Goal: Information Seeking & Learning: Learn about a topic

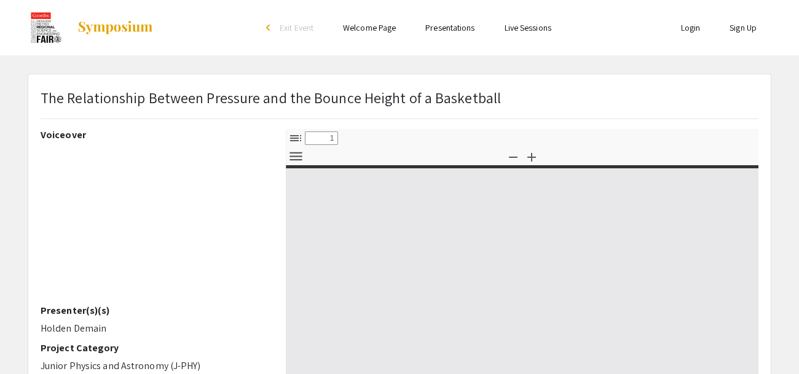
select select "custom"
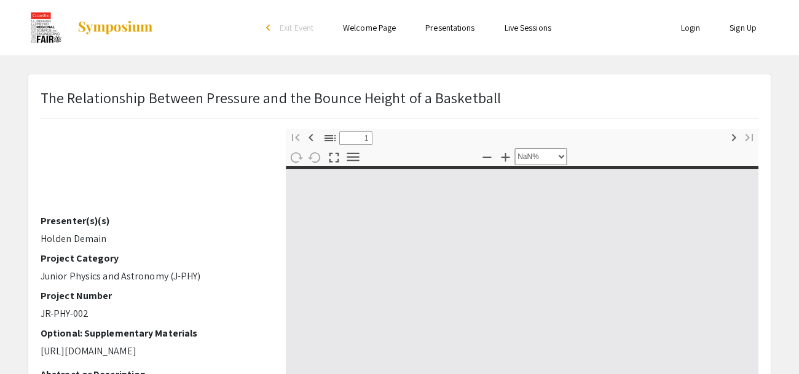
type input "0"
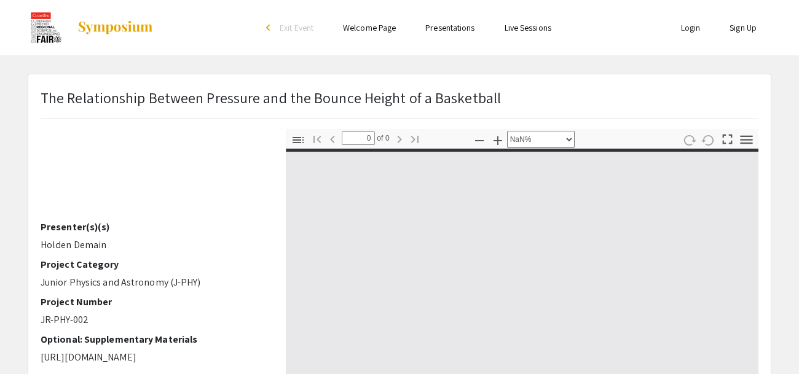
select select "auto"
type input "1"
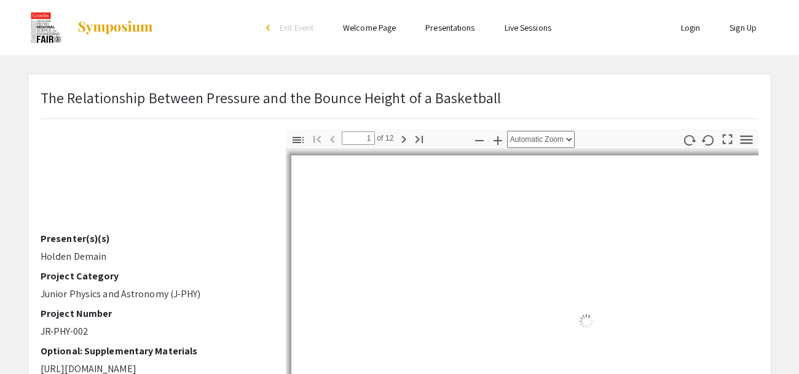
select select "auto"
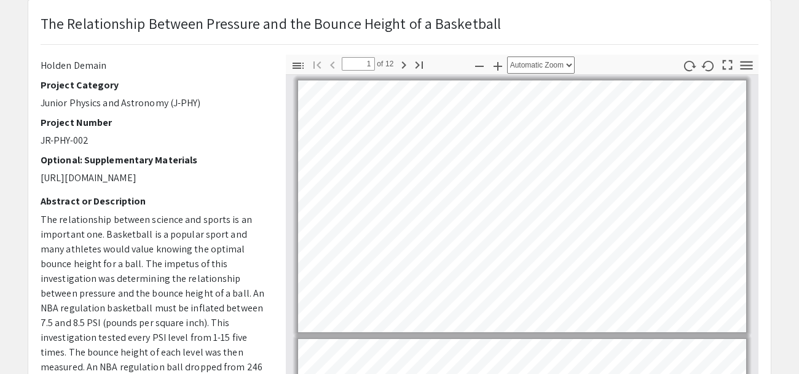
scroll to position [176, 0]
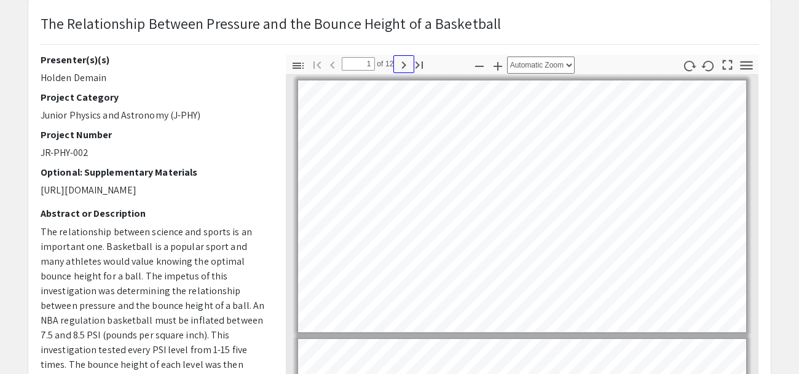
click at [402, 65] on icon "button" at bounding box center [404, 65] width 15 height 15
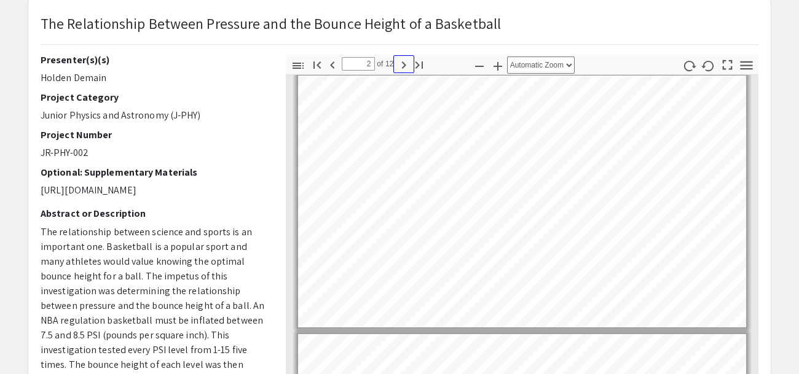
click at [404, 66] on icon "button" at bounding box center [404, 65] width 15 height 15
click at [430, 65] on div "Toggle Sidebar Find Go to First Page Previous 3 of 12 Next Go to Last Page Zoom…" at bounding box center [522, 65] width 473 height 20
click at [419, 60] on icon "button" at bounding box center [419, 65] width 15 height 15
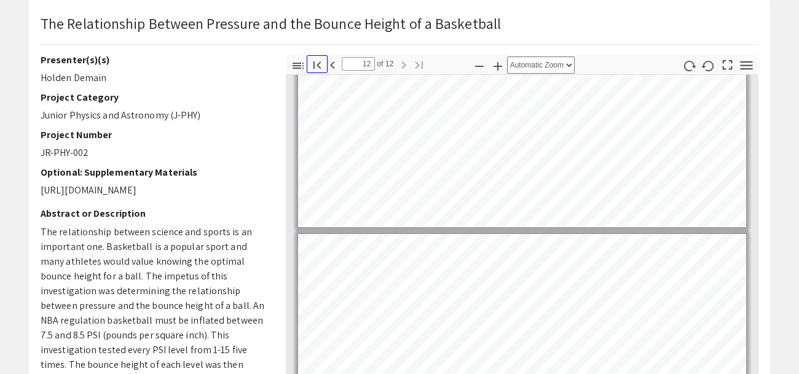
click at [320, 63] on icon "button" at bounding box center [317, 65] width 15 height 15
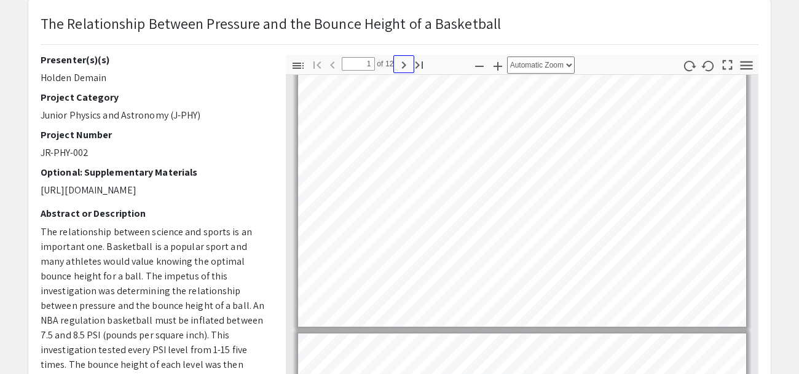
click at [404, 63] on icon "button" at bounding box center [404, 65] width 15 height 15
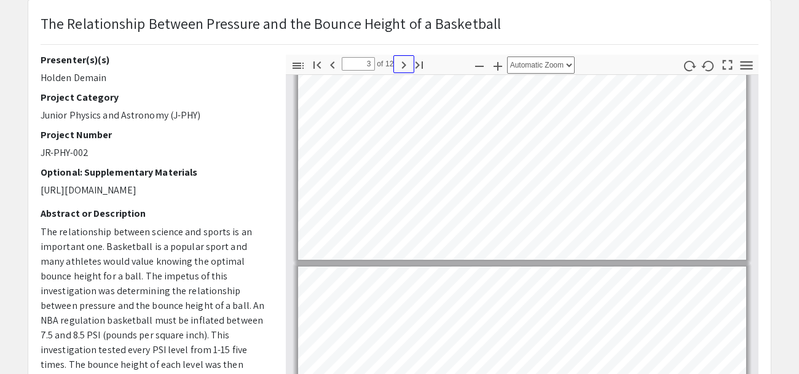
click at [404, 63] on icon "button" at bounding box center [404, 65] width 15 height 15
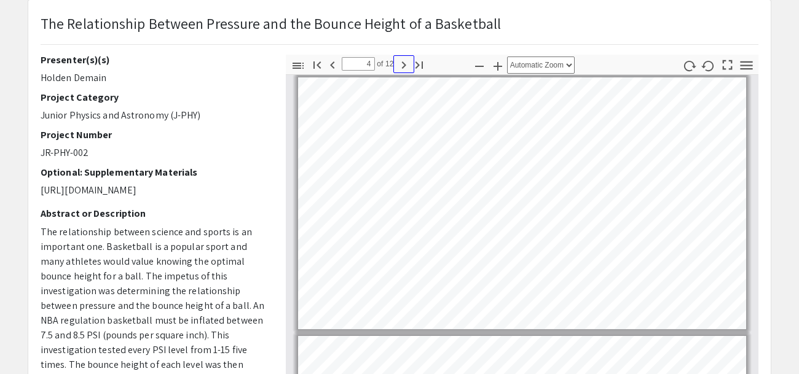
click at [404, 63] on icon "button" at bounding box center [404, 65] width 15 height 15
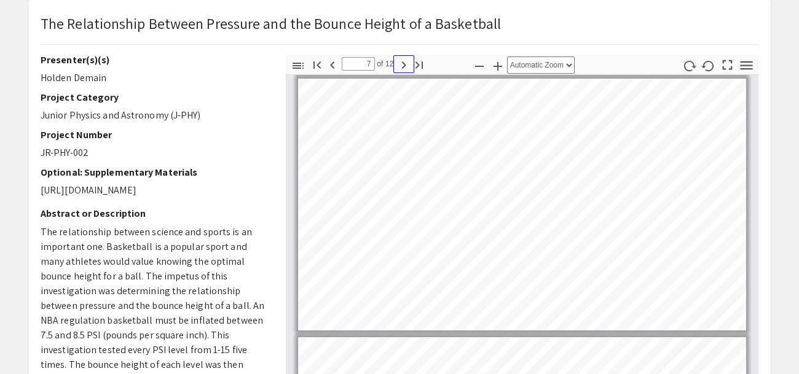
click at [404, 63] on icon "button" at bounding box center [404, 65] width 15 height 15
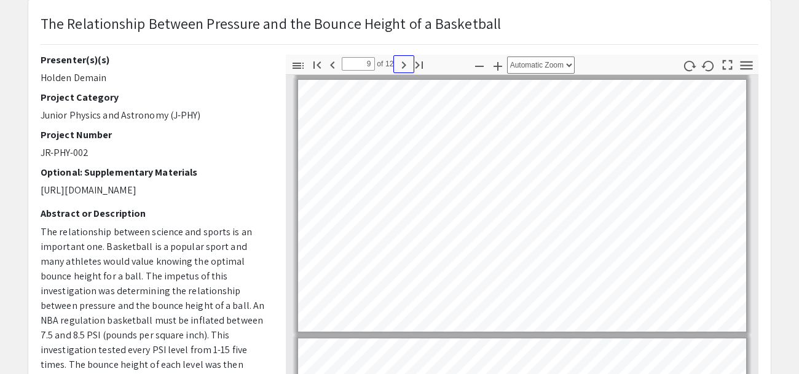
click at [404, 63] on icon "button" at bounding box center [404, 65] width 15 height 15
click at [404, 63] on icon "button" at bounding box center [403, 64] width 4 height 7
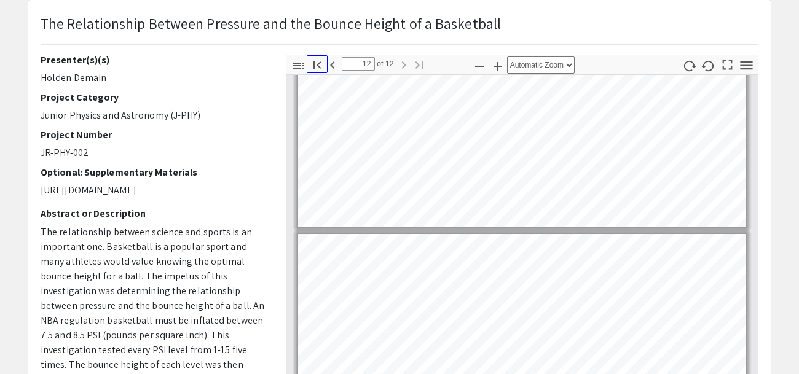
click at [318, 66] on icon "button" at bounding box center [317, 65] width 15 height 15
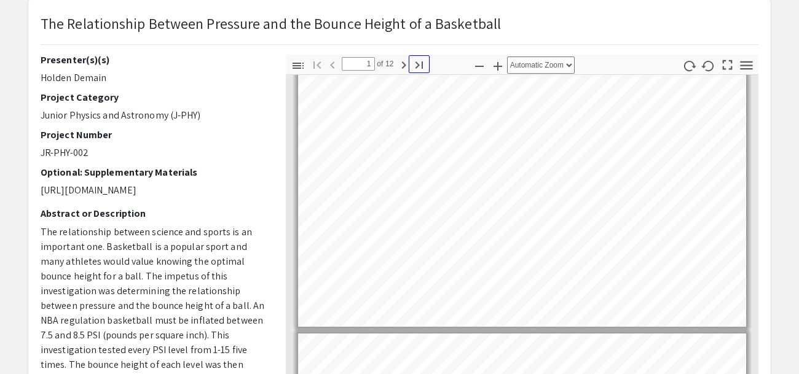
click at [416, 60] on icon "button" at bounding box center [419, 65] width 15 height 15
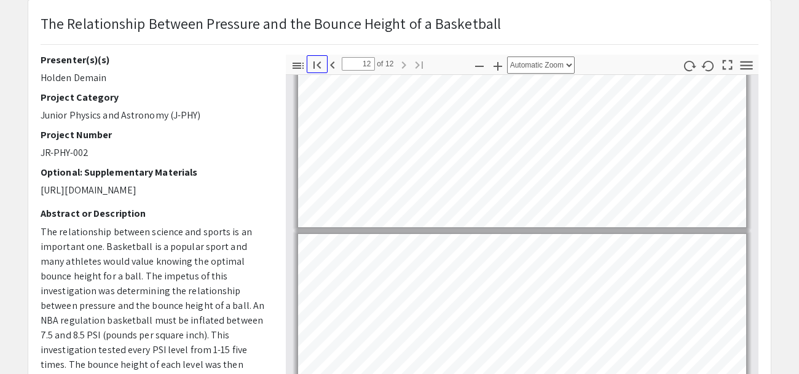
click at [317, 63] on icon "button" at bounding box center [317, 65] width 15 height 15
type input "1"
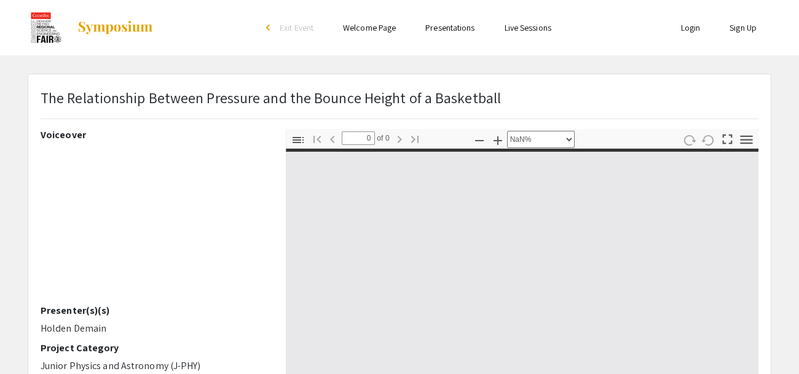
select select "custom"
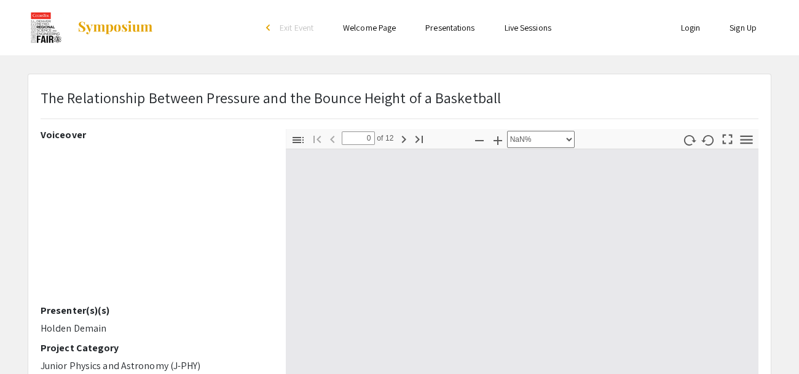
type input "1"
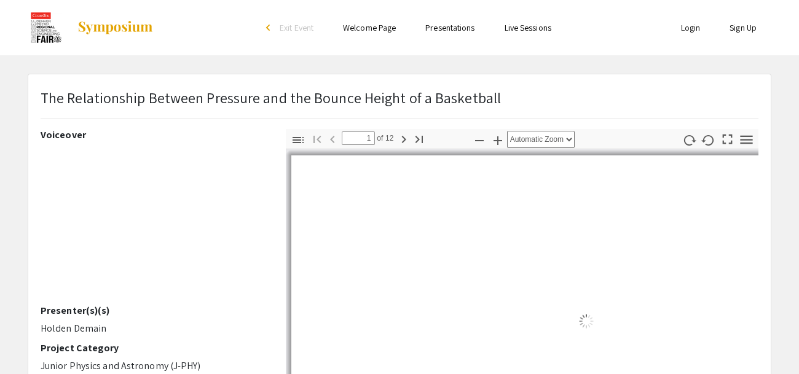
select select "auto"
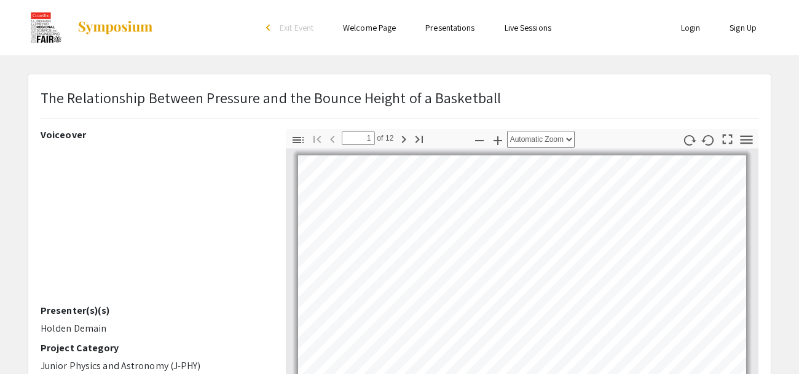
scroll to position [1, 0]
